Goal: Transaction & Acquisition: Purchase product/service

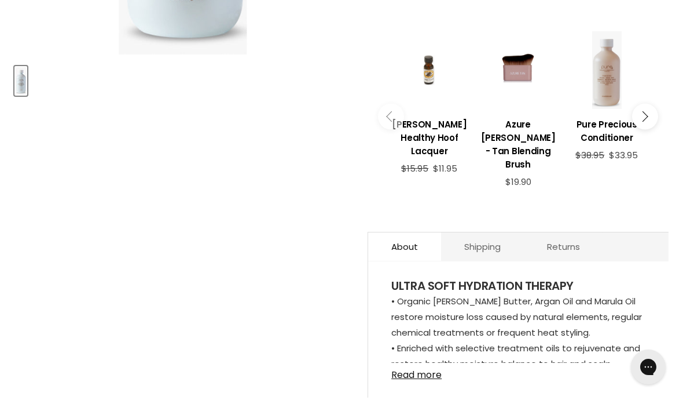
scroll to position [455, 0]
click at [639, 112] on icon "Main content" at bounding box center [643, 116] width 10 height 10
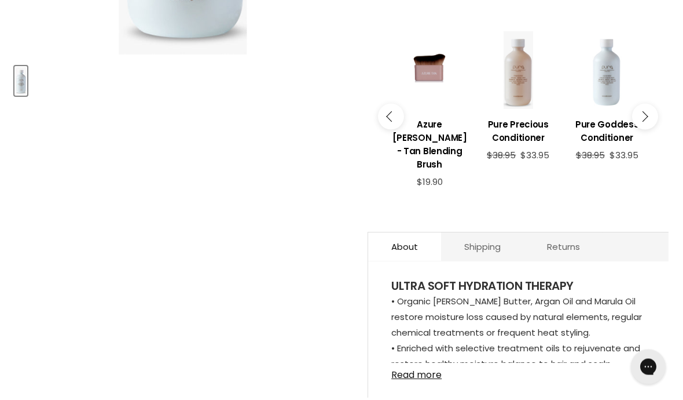
scroll to position [456, 0]
click at [642, 113] on icon "Main content" at bounding box center [643, 116] width 10 height 10
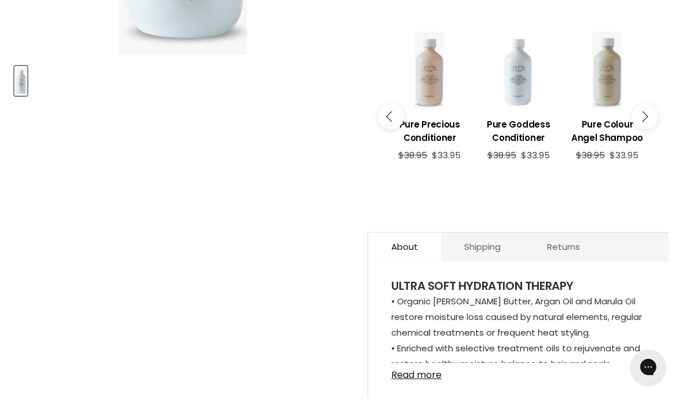
click at [643, 114] on icon "Main content" at bounding box center [643, 116] width 10 height 10
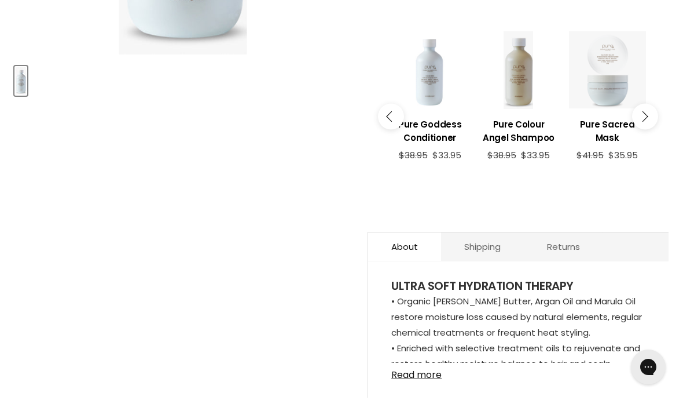
click at [644, 115] on icon "Main content" at bounding box center [643, 116] width 10 height 10
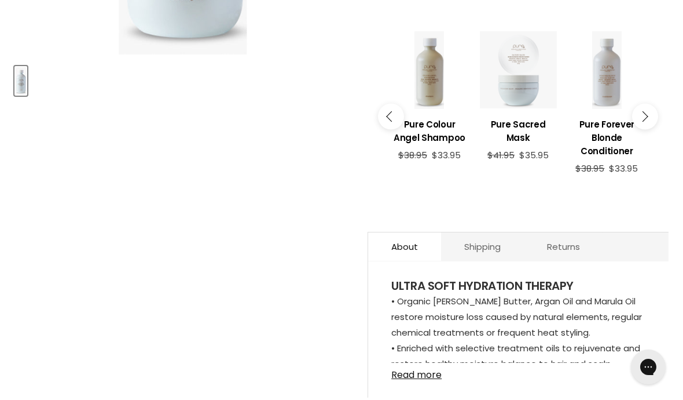
click at [646, 115] on icon "Main content" at bounding box center [643, 116] width 10 height 10
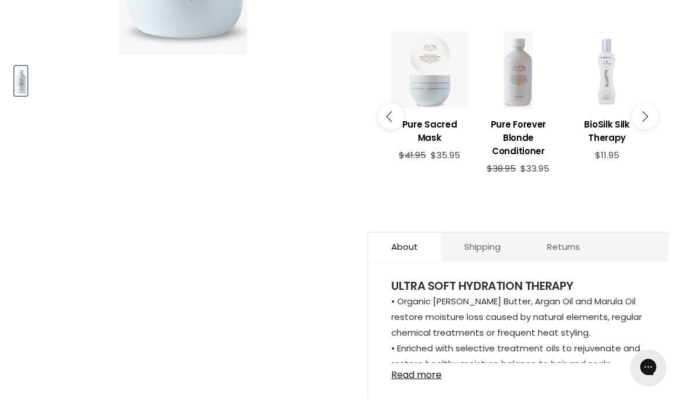
click at [647, 115] on button "Main content" at bounding box center [645, 116] width 26 height 26
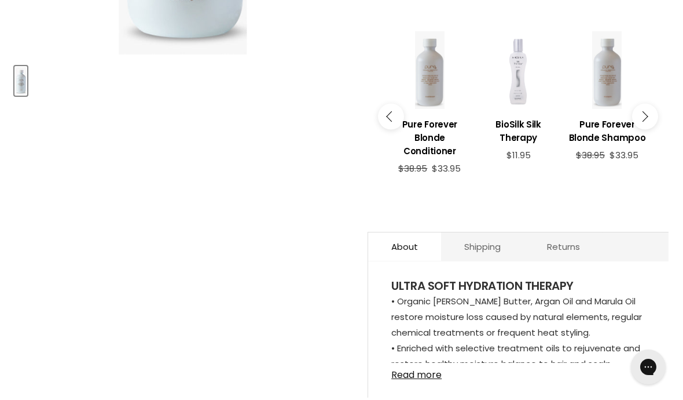
click at [647, 116] on button "Main content" at bounding box center [645, 116] width 26 height 26
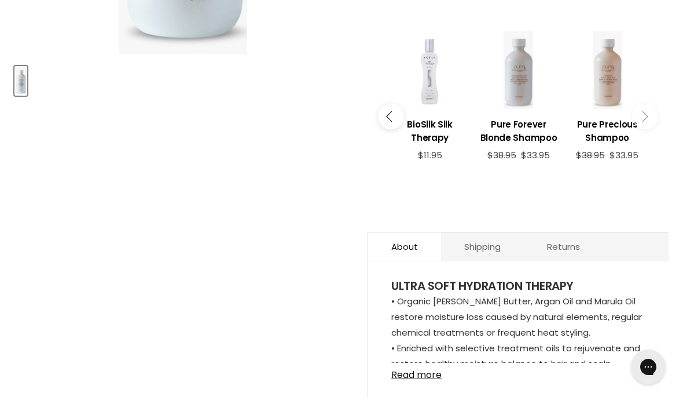
click at [644, 116] on icon "Main content" at bounding box center [643, 116] width 10 height 10
click at [647, 114] on button "Main content" at bounding box center [645, 116] width 26 height 26
click at [616, 94] on div "View product:Pure Precious Shampoo" at bounding box center [607, 69] width 77 height 77
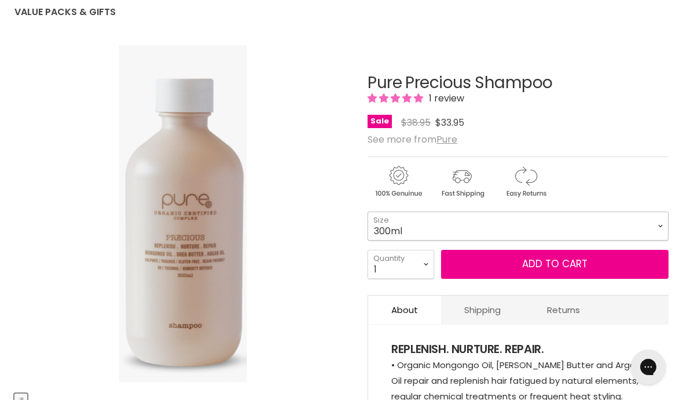
click at [663, 226] on select "300ml 1 Litre" at bounding box center [518, 225] width 301 height 29
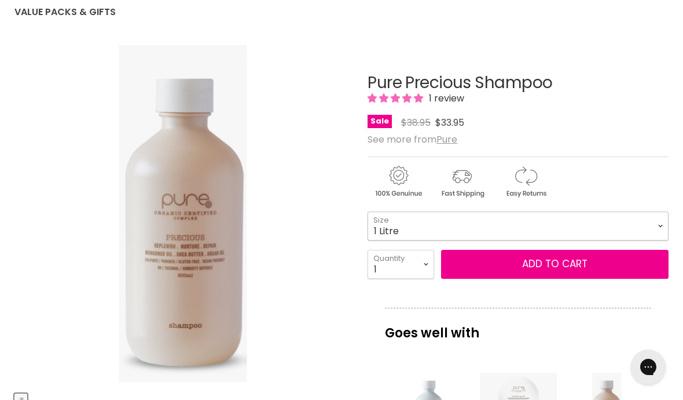
select select "1 Litre"
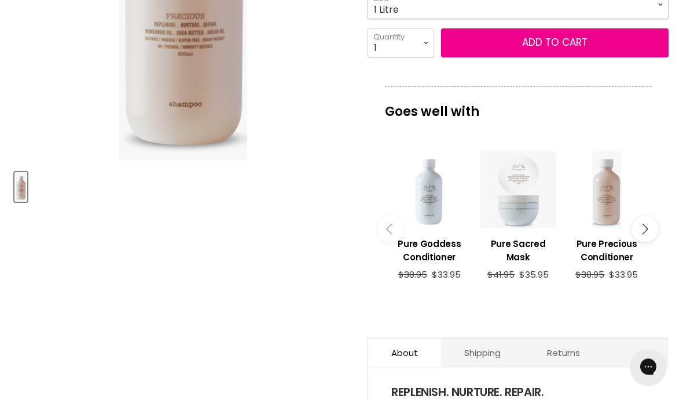
scroll to position [350, 0]
click at [608, 208] on div "Main content" at bounding box center [607, 189] width 77 height 77
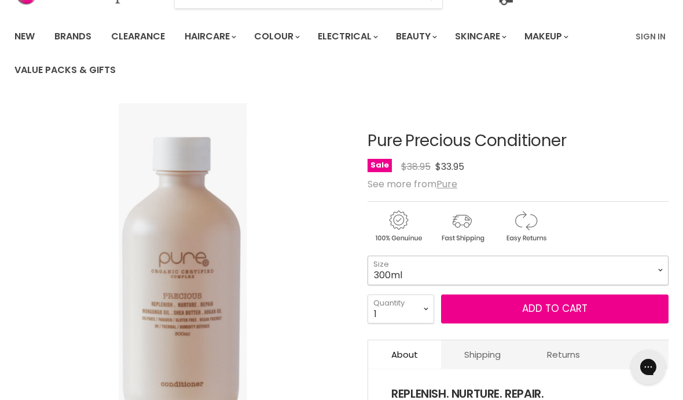
click at [654, 271] on select "300ml 1 Litre" at bounding box center [518, 269] width 301 height 29
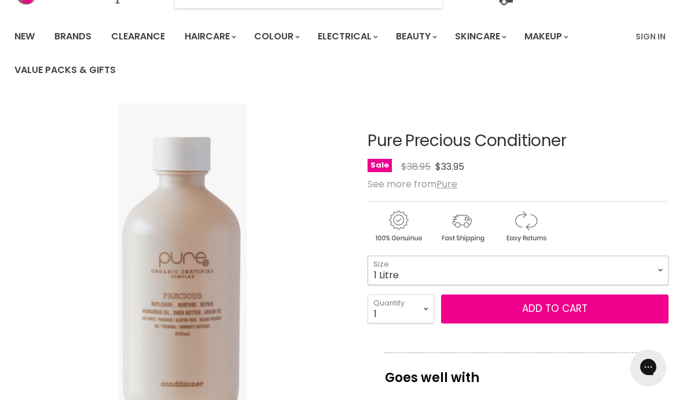
select select "1 Litre"
click at [564, 317] on button "Add to cart" at bounding box center [555, 308] width 228 height 29
click at [549, 313] on button "Add to cart" at bounding box center [555, 308] width 228 height 29
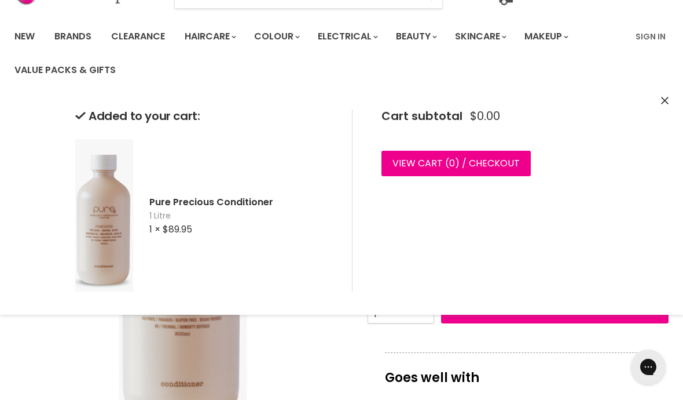
click at [557, 305] on div "Added to your cart: Pure Precious Conditioner 1 Litre 1 × $89.95 Cart subtotal …" at bounding box center [341, 200] width 683 height 228
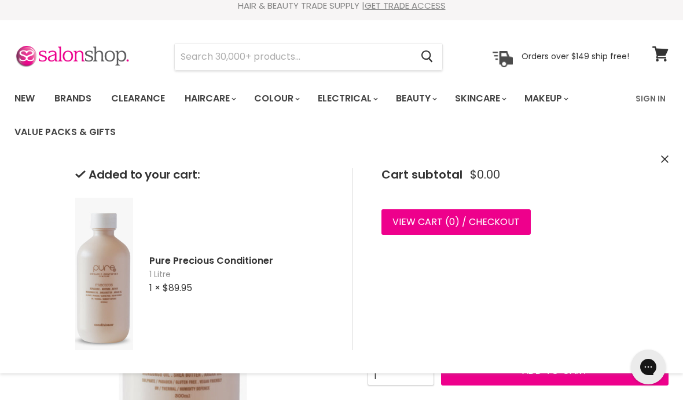
scroll to position [14, 0]
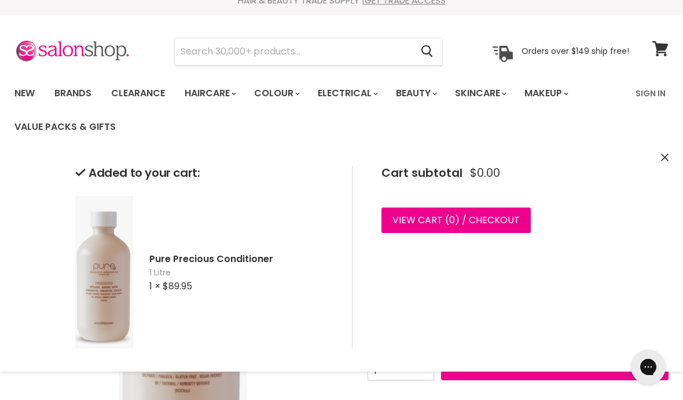
click at [491, 224] on link "View cart ( 0 ) / Checkout" at bounding box center [456, 219] width 149 height 25
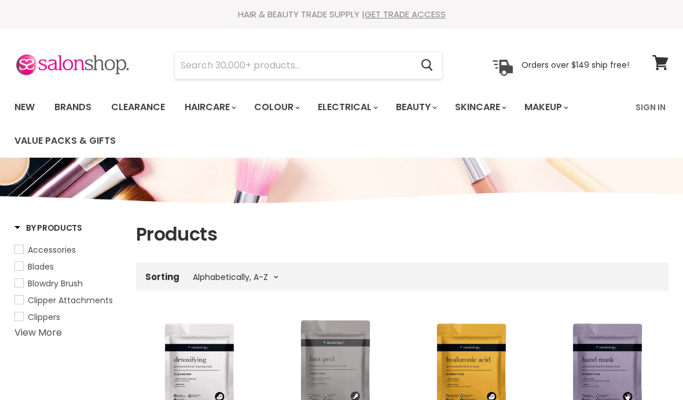
select select "title-ascending"
click at [221, 67] on input "Search" at bounding box center [293, 65] width 237 height 27
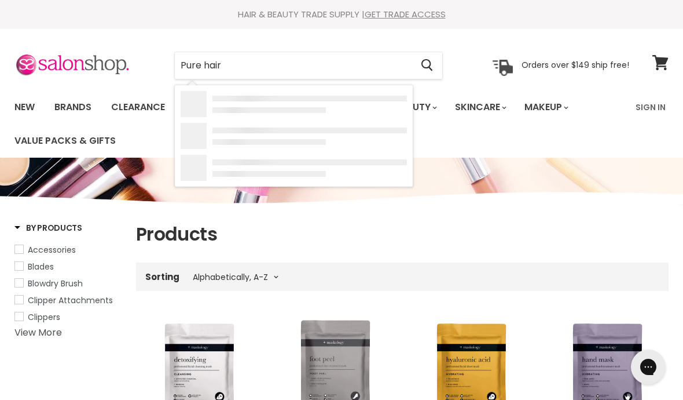
type input "Pure hair"
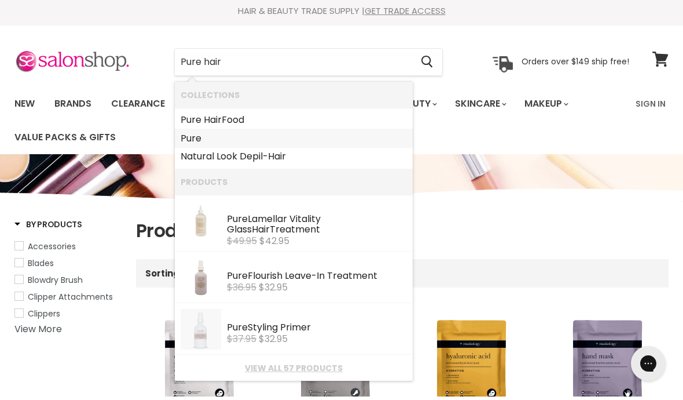
click at [199, 137] on b "Pure" at bounding box center [191, 141] width 21 height 13
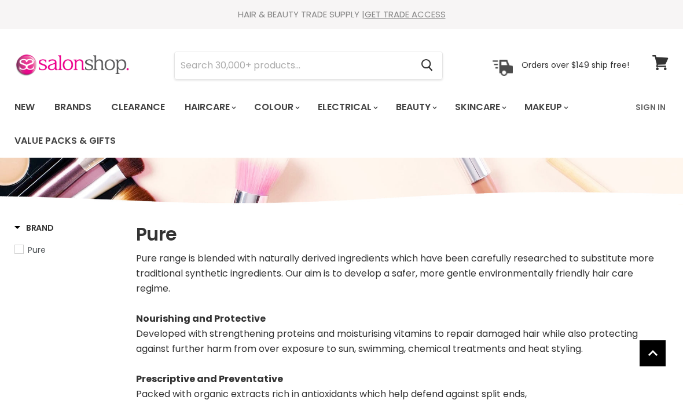
select select "manual"
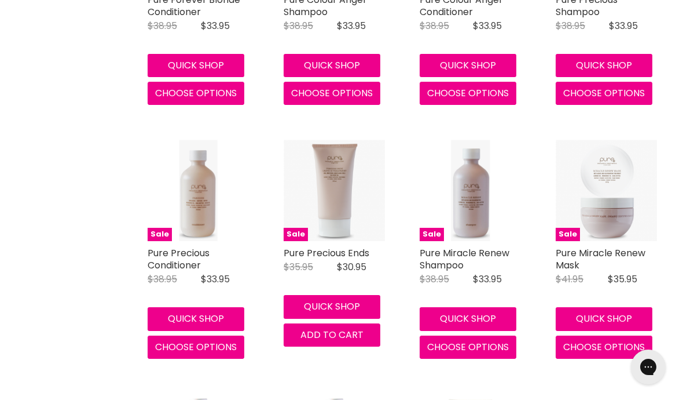
scroll to position [960, 0]
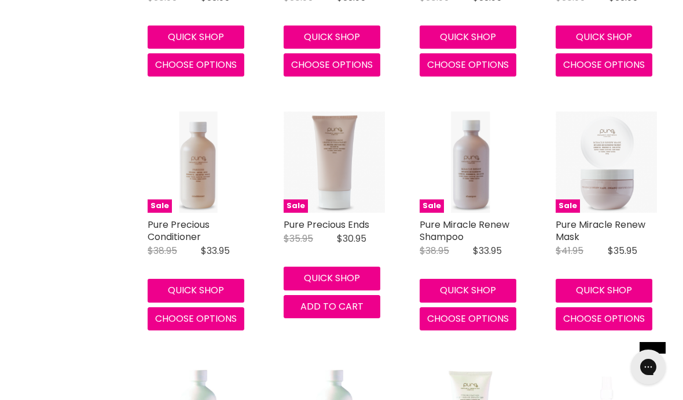
click at [495, 312] on span "Choose options" at bounding box center [468, 318] width 82 height 13
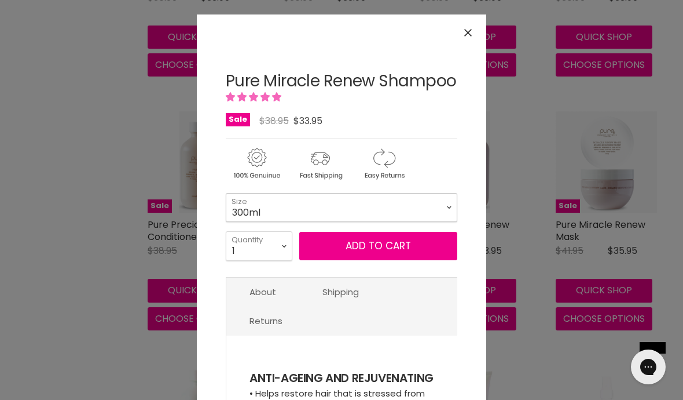
click at [449, 219] on select "300ml 1 Litre" at bounding box center [342, 207] width 232 height 29
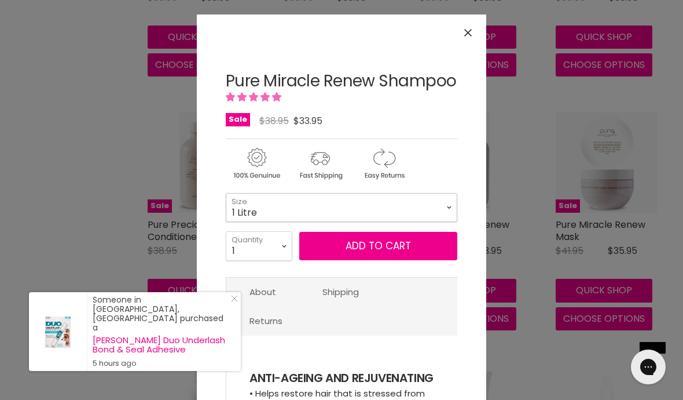
select select "1 Litre"
click at [376, 261] on button "Add to cart" at bounding box center [378, 246] width 158 height 29
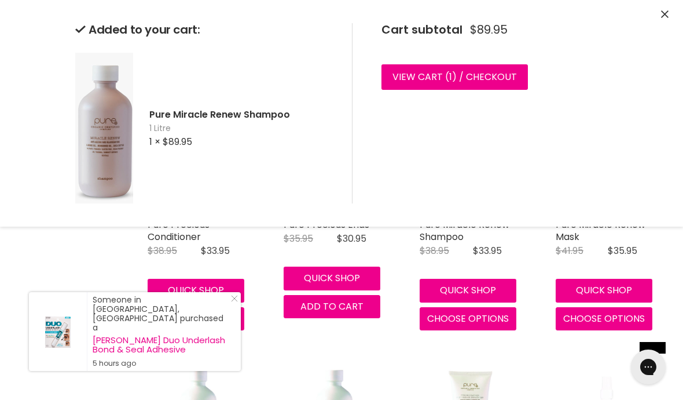
click at [236, 302] on icon "Close Icon" at bounding box center [234, 298] width 7 height 7
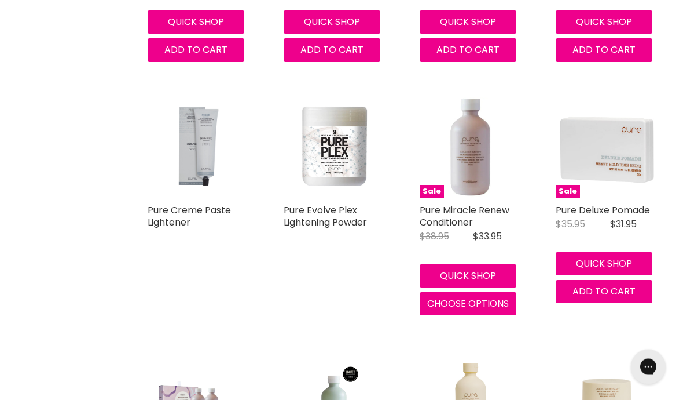
scroll to position [3039, 0]
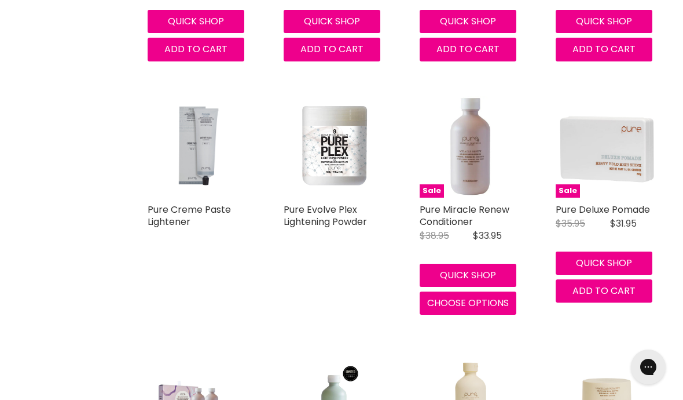
click at [481, 305] on span "Choose options" at bounding box center [468, 302] width 82 height 13
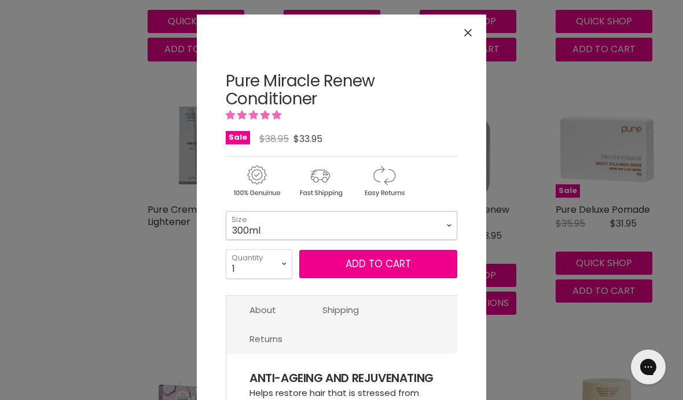
click at [449, 221] on select "300ml 1 Litre" at bounding box center [342, 225] width 232 height 29
select select "1 Litre"
click at [382, 263] on button "Add to cart" at bounding box center [378, 264] width 158 height 29
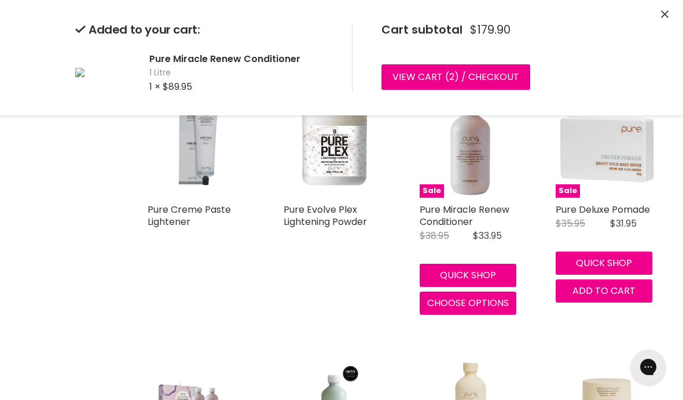
click at [490, 74] on link "View cart ( 2 ) / Checkout" at bounding box center [456, 76] width 149 height 25
